Goal: Information Seeking & Learning: Find specific fact

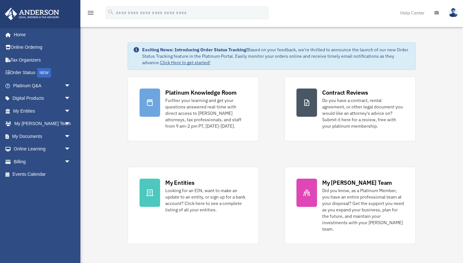
click at [279, 165] on div "Platinum Knowledge Room Further your learning and get your questions answered r…" at bounding box center [272, 161] width 288 height 168
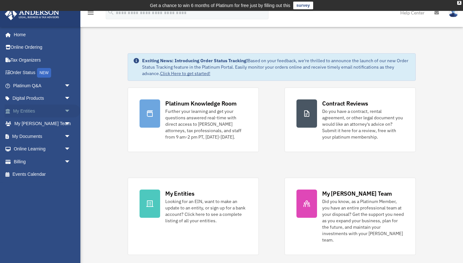
click at [67, 109] on span "arrow_drop_down" at bounding box center [70, 111] width 13 height 13
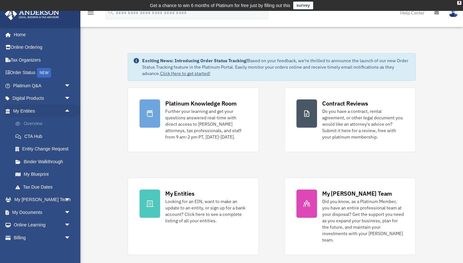
click at [42, 120] on link "Overview" at bounding box center [44, 124] width 71 height 13
click at [38, 122] on link "Overview" at bounding box center [44, 124] width 71 height 13
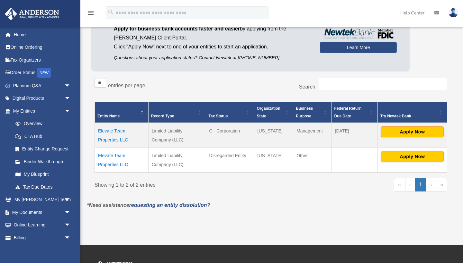
scroll to position [69, 0]
click at [107, 130] on td "Elevate Team Properties LLC" at bounding box center [122, 135] width 54 height 25
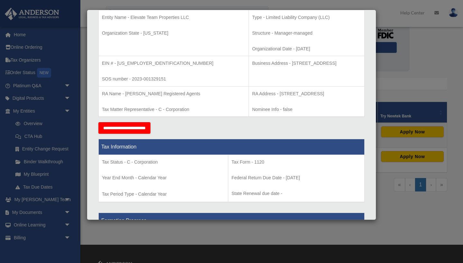
scroll to position [138, 0]
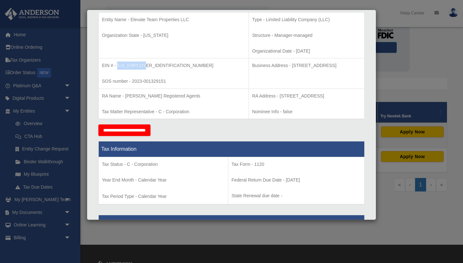
drag, startPoint x: 142, startPoint y: 65, endPoint x: 117, endPoint y: 64, distance: 24.8
click at [117, 64] on p "EIN # - 93-3363311" at bounding box center [173, 66] width 143 height 8
copy p "93-3363311"
click at [170, 67] on p "EIN # - 93-3363311" at bounding box center [173, 66] width 143 height 8
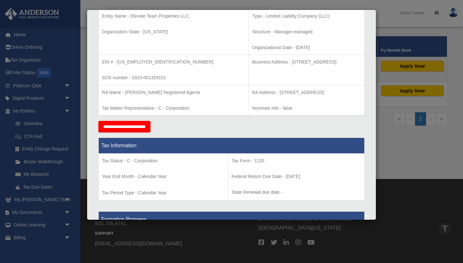
scroll to position [128, 0]
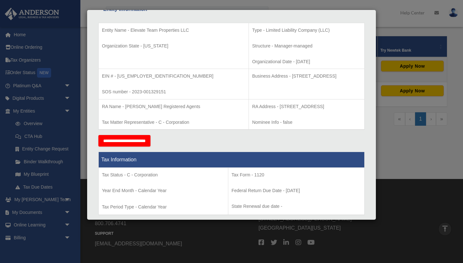
click at [388, 25] on div "Details × Articles Sent Organizational Date" at bounding box center [231, 131] width 463 height 263
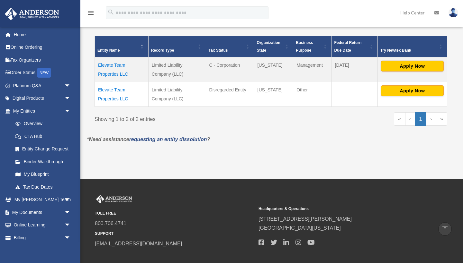
click at [108, 67] on td "Elevate Team Properties LLC" at bounding box center [122, 69] width 54 height 25
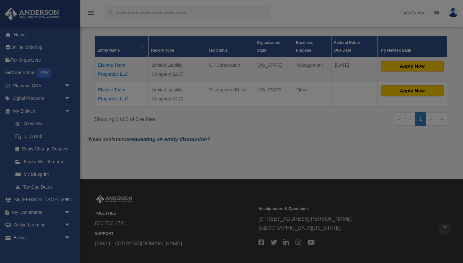
scroll to position [0, 0]
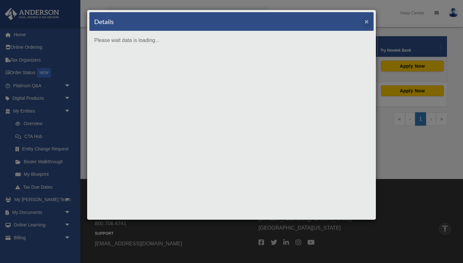
click at [365, 21] on button "×" at bounding box center [366, 21] width 4 height 7
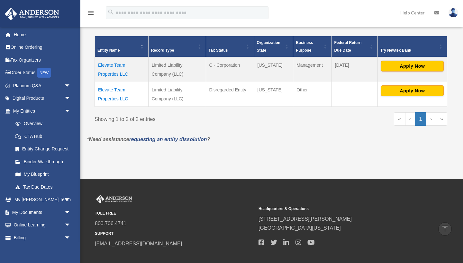
click at [106, 74] on td "Elevate Team Properties LLC" at bounding box center [122, 69] width 54 height 25
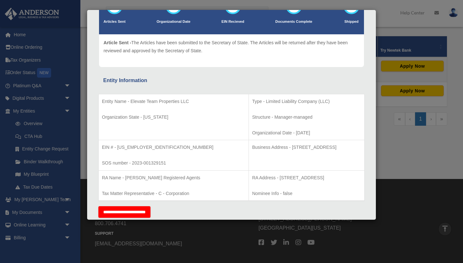
scroll to position [58, 0]
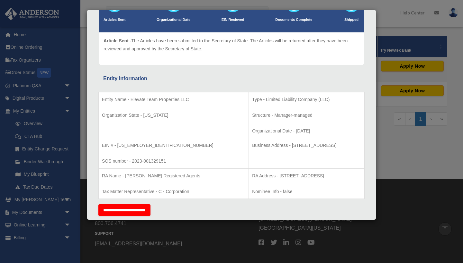
drag, startPoint x: 247, startPoint y: 144, endPoint x: 331, endPoint y: 147, distance: 84.2
click at [331, 147] on p "Business Address - 1718 Capitol Ave., Cheyenne, WY 82001" at bounding box center [306, 146] width 109 height 8
copy p "1718 Capitol Ave., Cheyenne, WY 82001"
click at [434, 187] on div "Details × Articles Sent Organizational Date" at bounding box center [231, 131] width 463 height 263
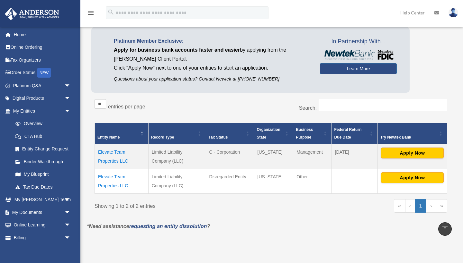
scroll to position [41, 0]
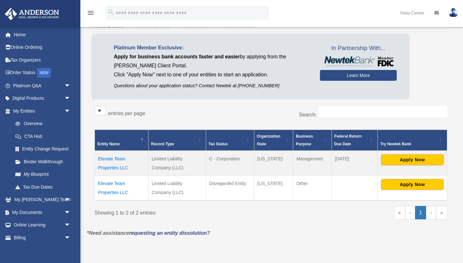
click at [125, 163] on td "Elevate Team Properties LLC" at bounding box center [122, 163] width 54 height 25
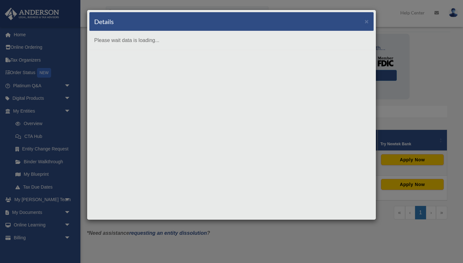
scroll to position [0, 0]
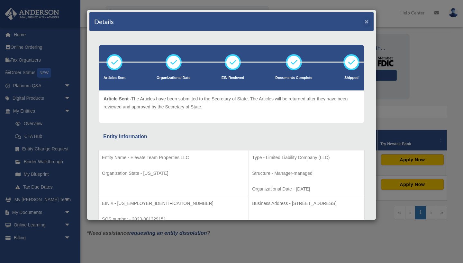
click at [367, 21] on button "×" at bounding box center [366, 21] width 4 height 7
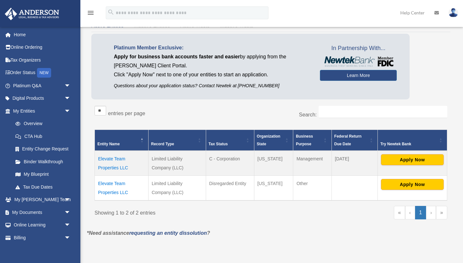
click at [121, 157] on td "Elevate Team Properties LLC" at bounding box center [122, 163] width 54 height 25
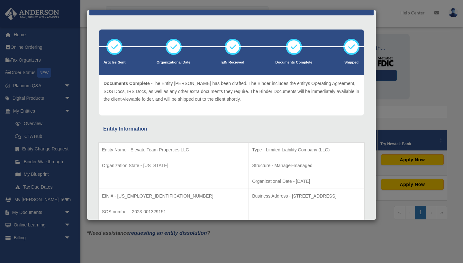
scroll to position [16, 0]
